Goal: Task Accomplishment & Management: Use online tool/utility

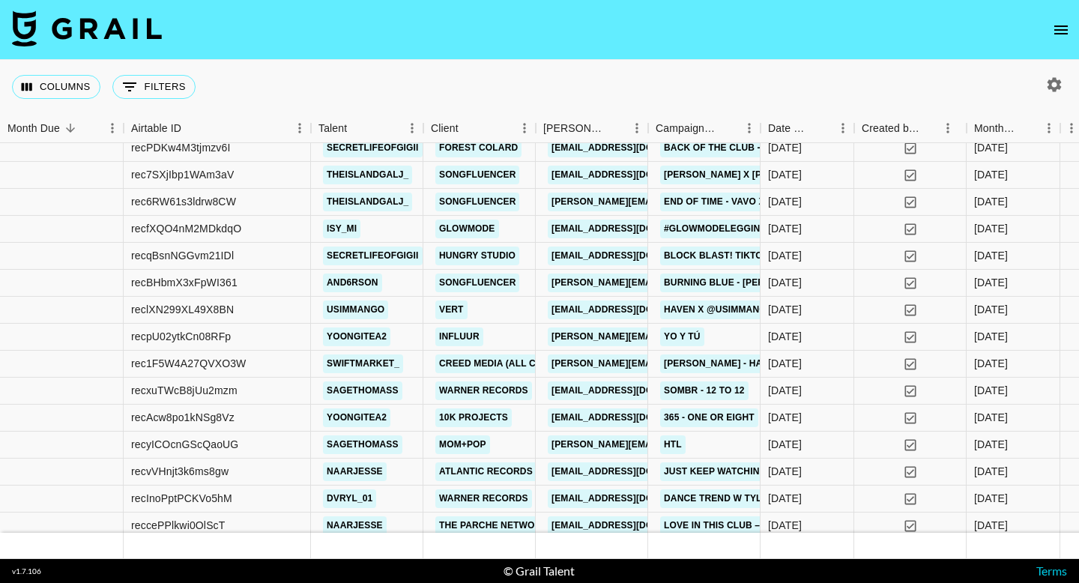
scroll to position [6194, 0]
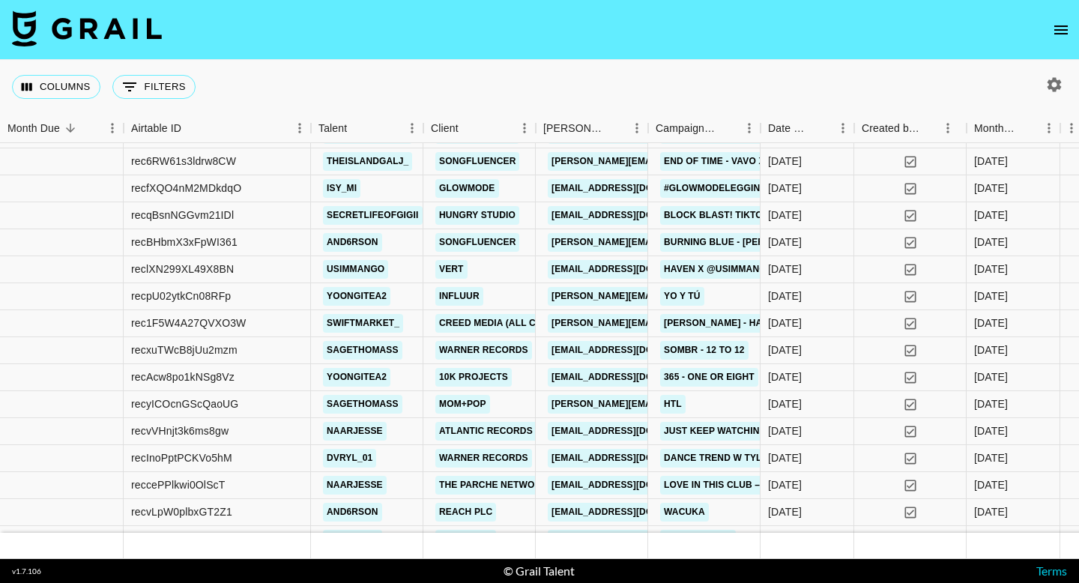
click at [1051, 6] on nav at bounding box center [539, 30] width 1079 height 60
click at [1052, 15] on nav at bounding box center [539, 30] width 1079 height 60
click at [1061, 32] on icon "open drawer" at bounding box center [1061, 30] width 18 height 18
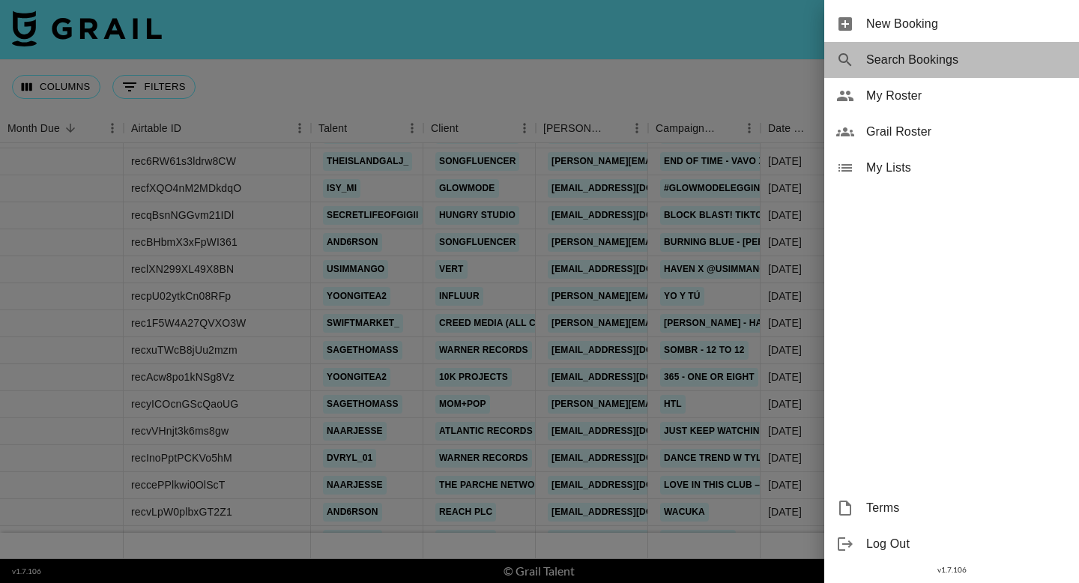
click at [877, 73] on div "Search Bookings" at bounding box center [951, 60] width 255 height 36
select select "id"
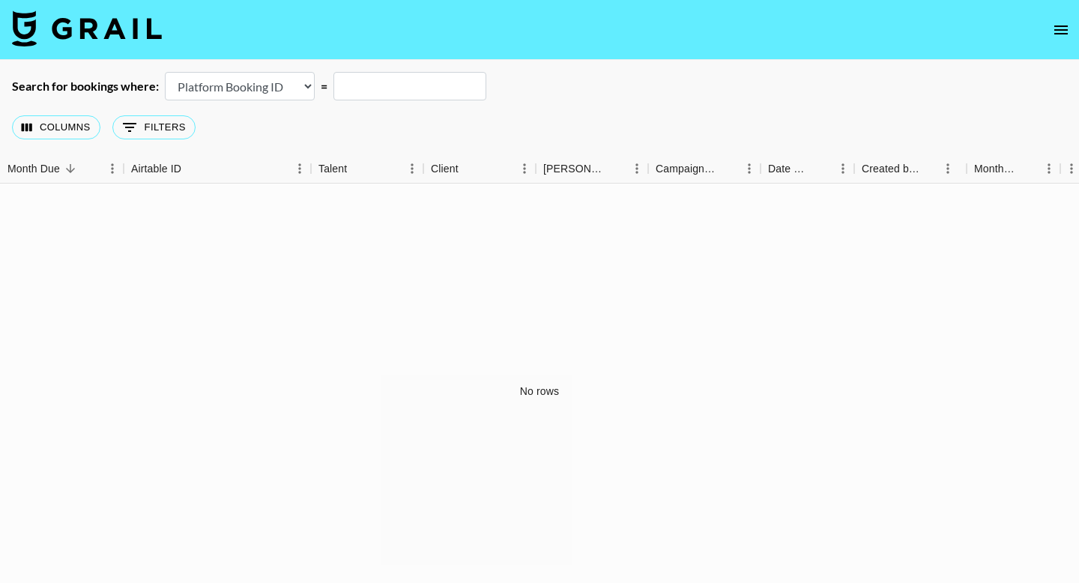
click at [250, 76] on select "Airtable Booking ID Platform Booking ID Platform Campaign ID" at bounding box center [240, 86] width 150 height 28
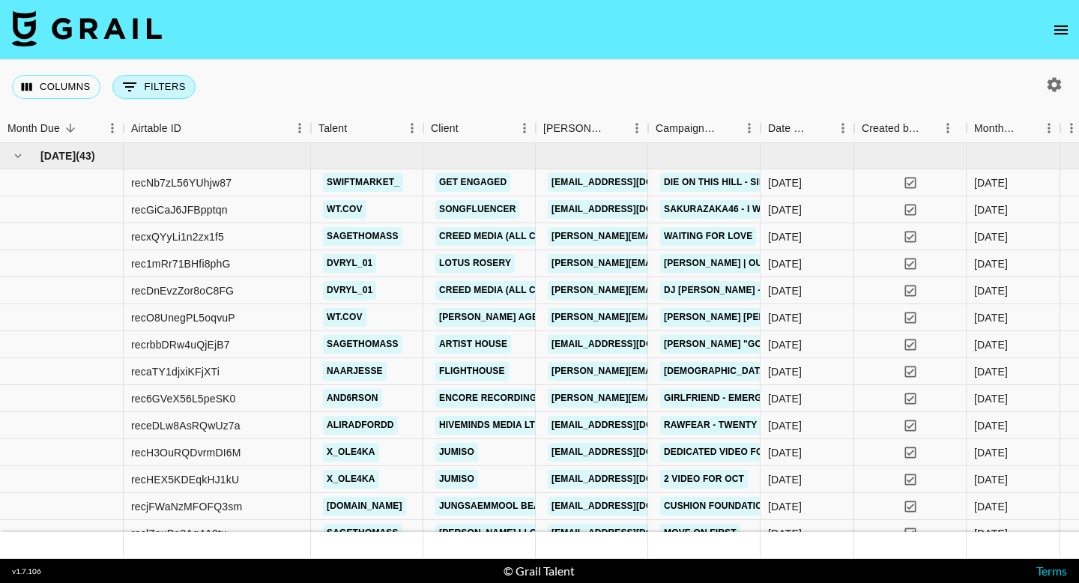
click at [139, 90] on button "0 Filters" at bounding box center [153, 87] width 83 height 24
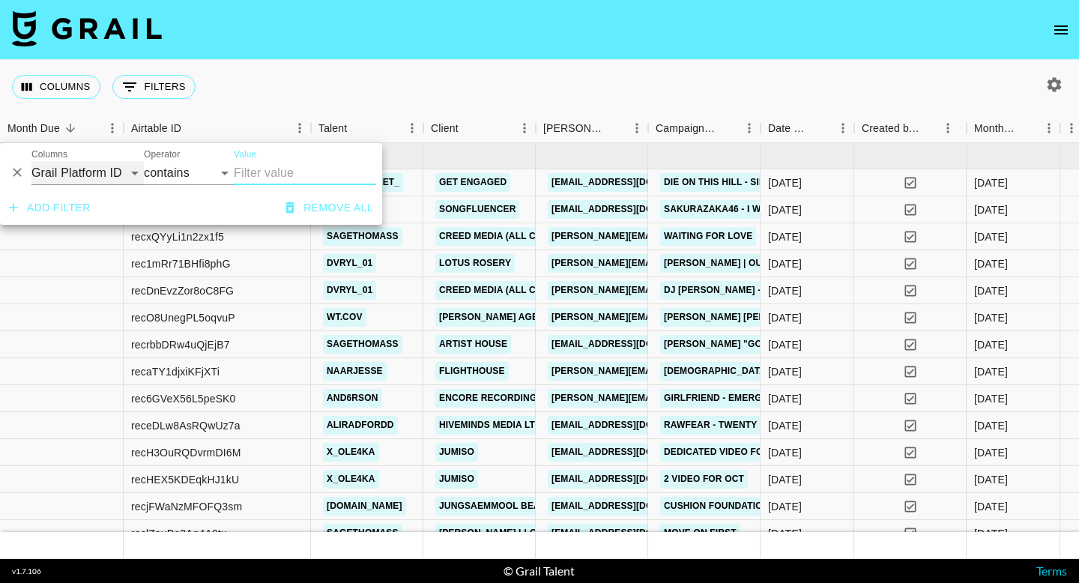
click at [108, 178] on select "Grail Platform ID Airtable ID Talent Manager Client [PERSON_NAME] Campaign (Typ…" at bounding box center [87, 173] width 112 height 24
select select "talentName"
click at [31, 161] on select "Grail Platform ID Airtable ID Talent Manager Client [PERSON_NAME] Campaign (Typ…" at bounding box center [87, 173] width 112 height 24
click at [241, 175] on input "Value" at bounding box center [305, 173] width 142 height 24
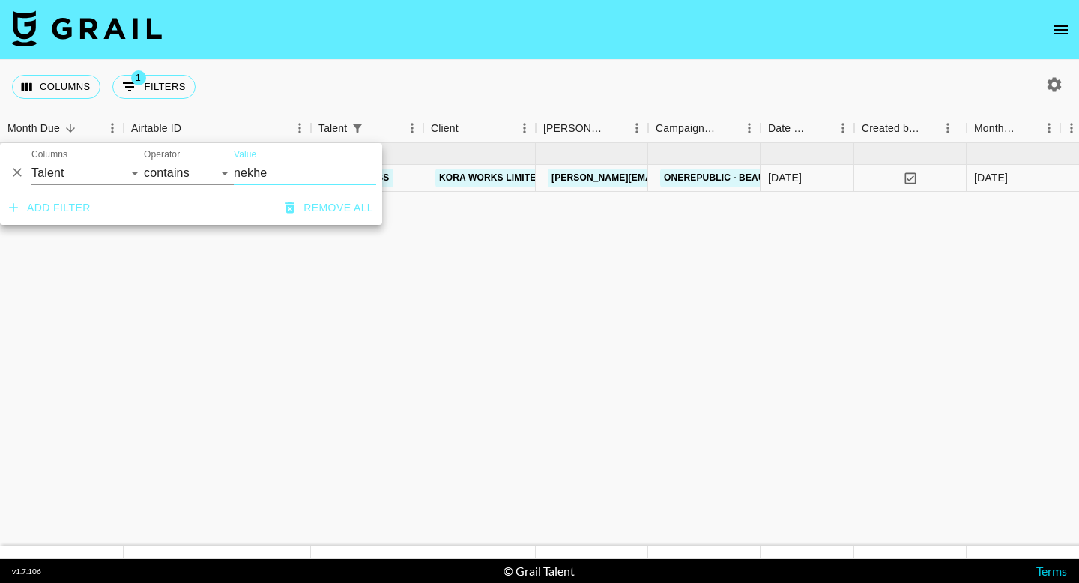
type input "nekhe"
